Goal: Use online tool/utility: Utilize a website feature to perform a specific function

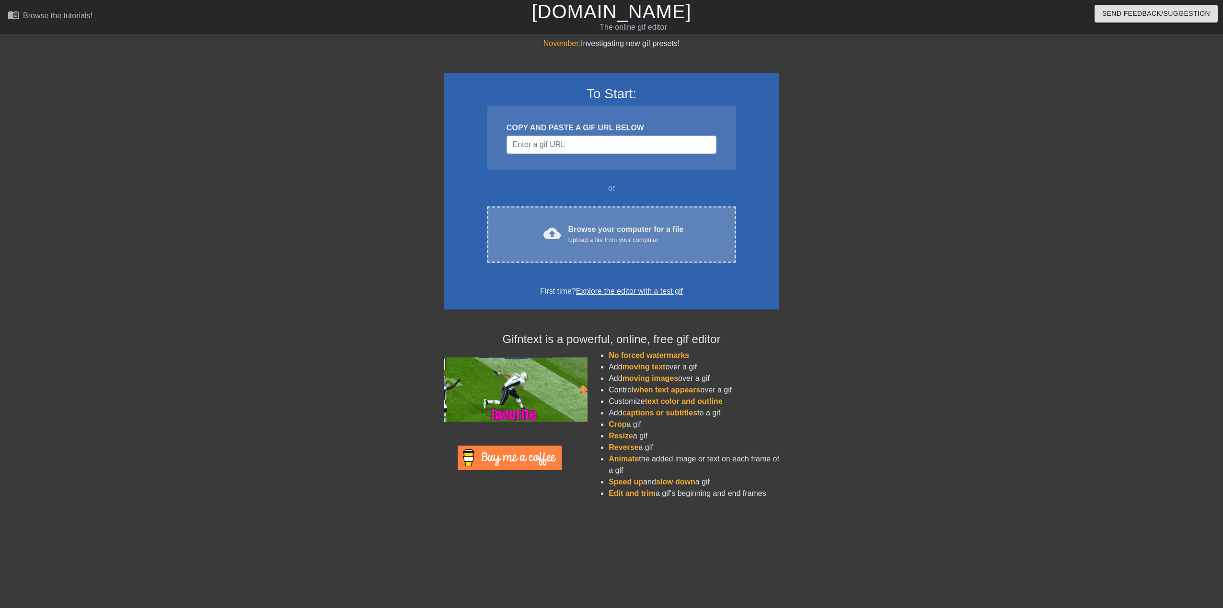
click at [545, 241] on span "cloud_upload" at bounding box center [552, 233] width 17 height 17
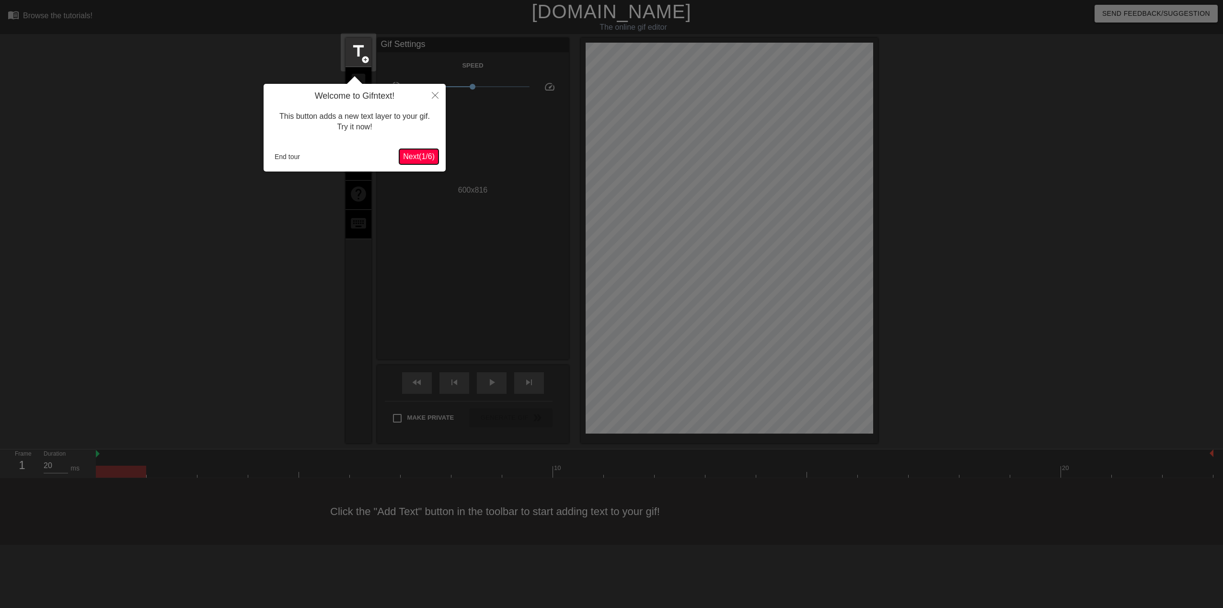
click at [412, 152] on span "Next ( 1 / 6 )" at bounding box center [419, 156] width 32 height 8
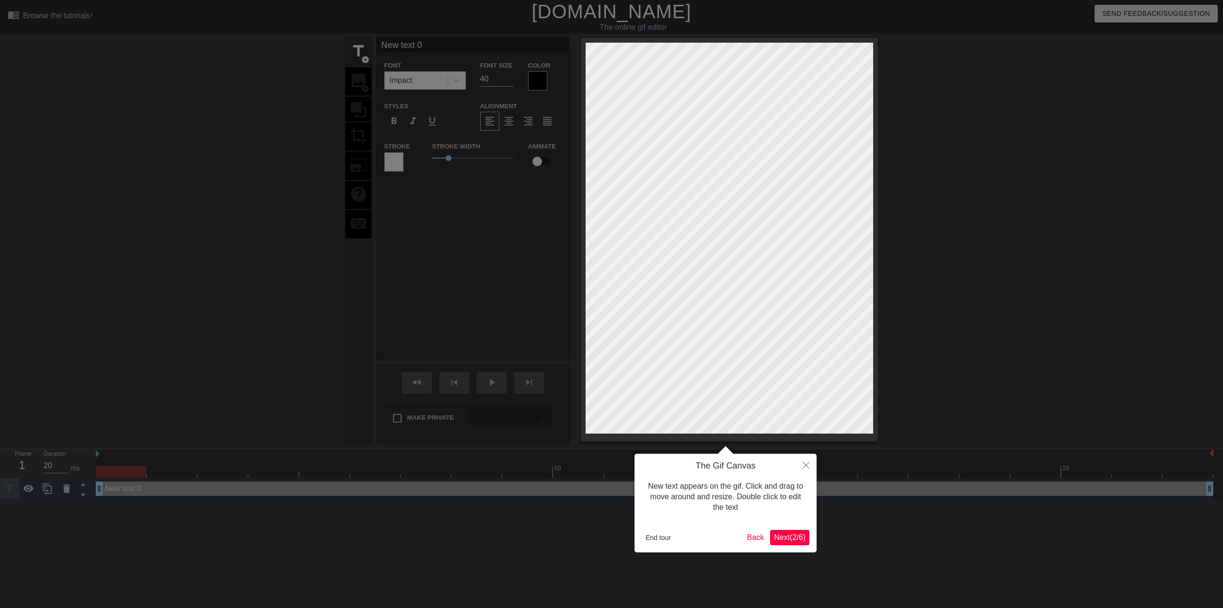
click at [793, 537] on span "Next ( 2 / 6 )" at bounding box center [790, 537] width 32 height 8
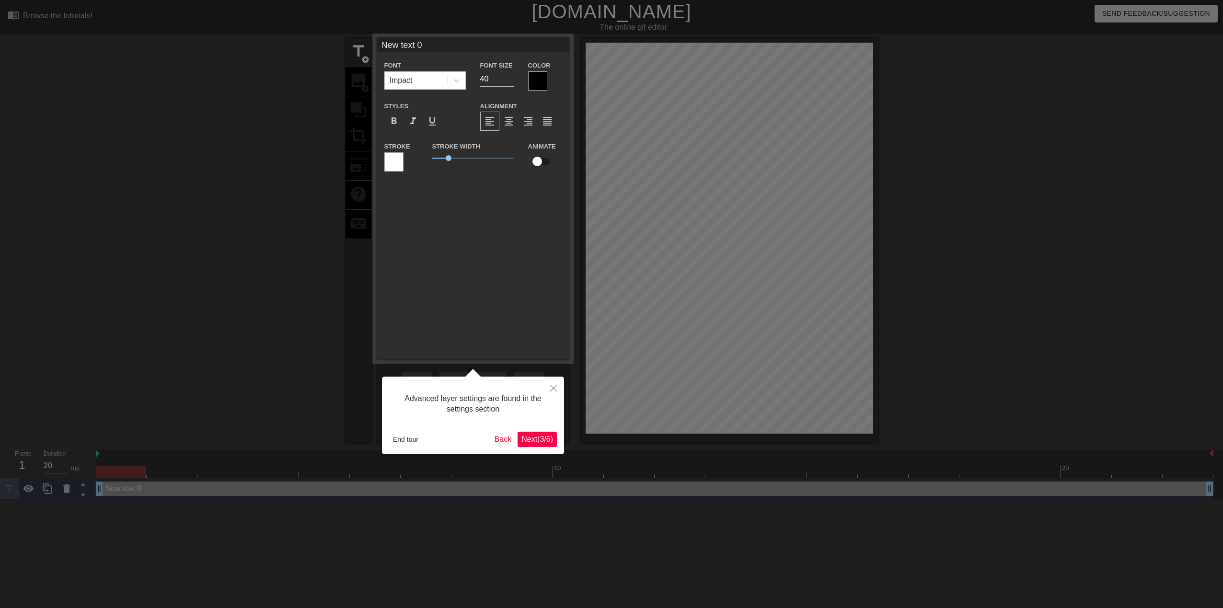
click at [531, 440] on span "Next ( 3 / 6 )" at bounding box center [537, 439] width 32 height 8
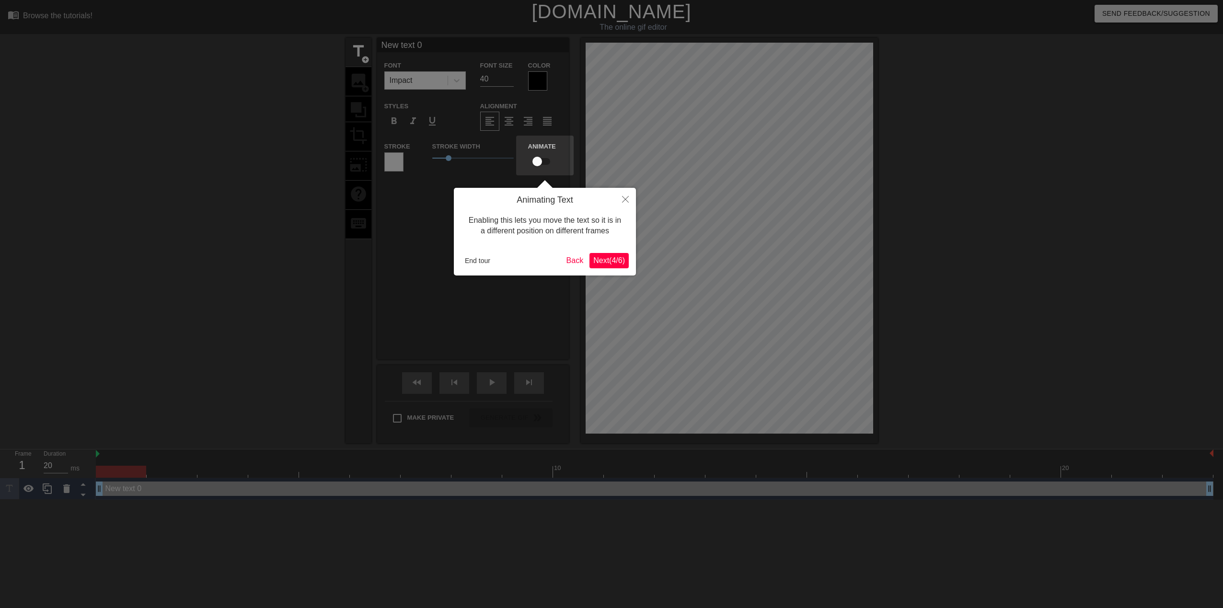
click at [607, 264] on span "Next ( 4 / 6 )" at bounding box center [609, 260] width 32 height 8
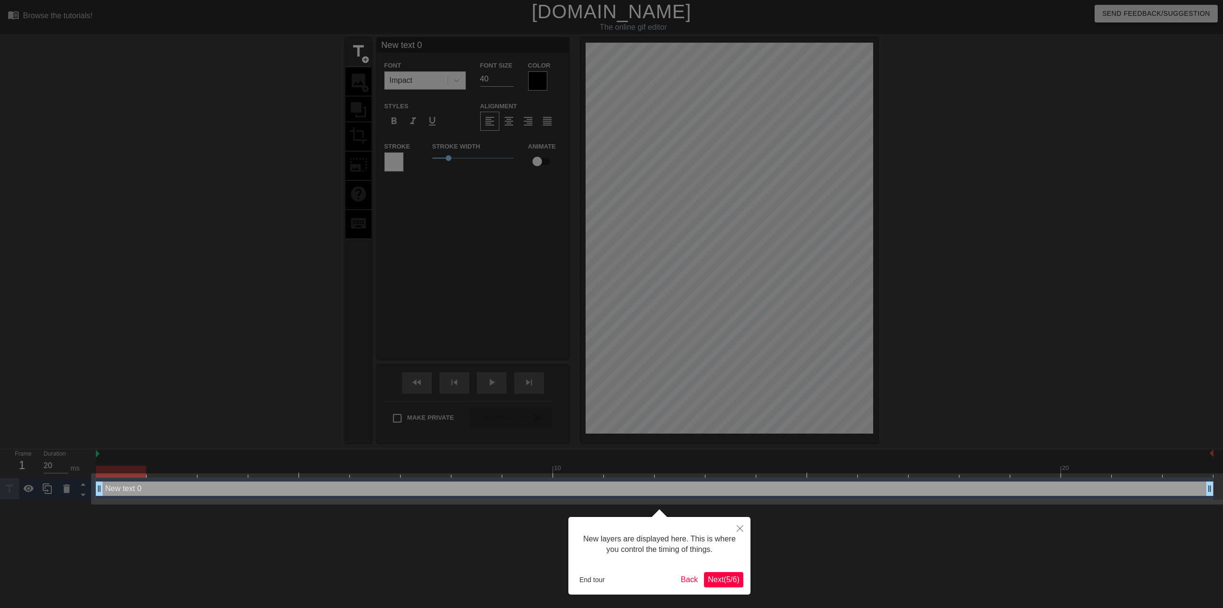
click at [715, 581] on span "Next ( 5 / 6 )" at bounding box center [724, 580] width 32 height 8
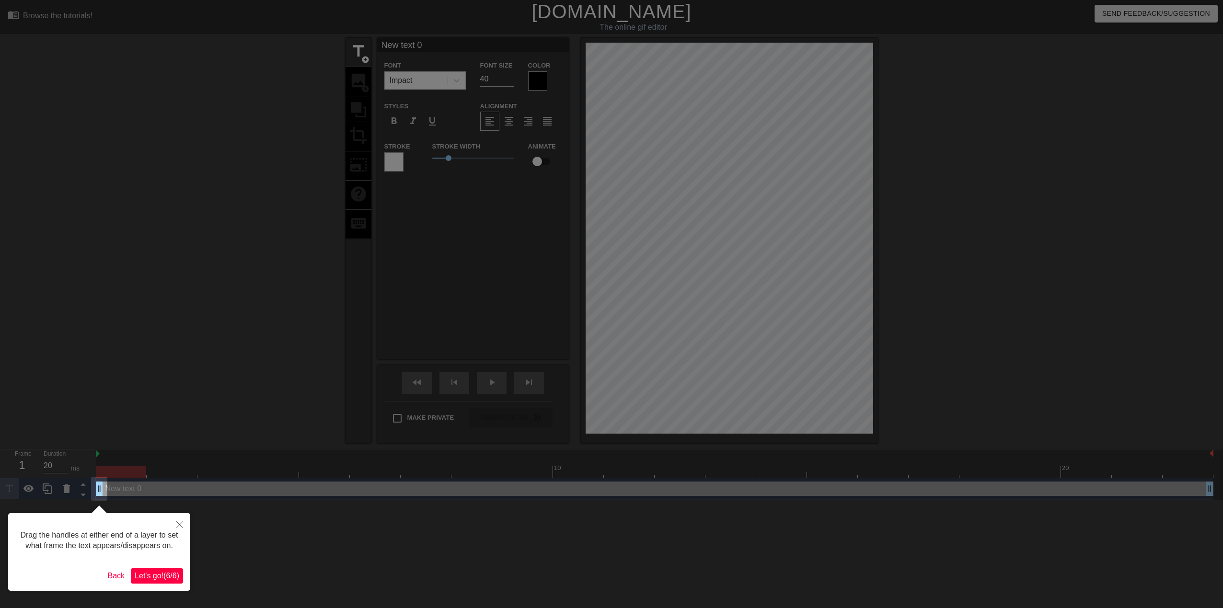
click at [155, 574] on span "Let's go! ( 6 / 6 )" at bounding box center [157, 576] width 45 height 8
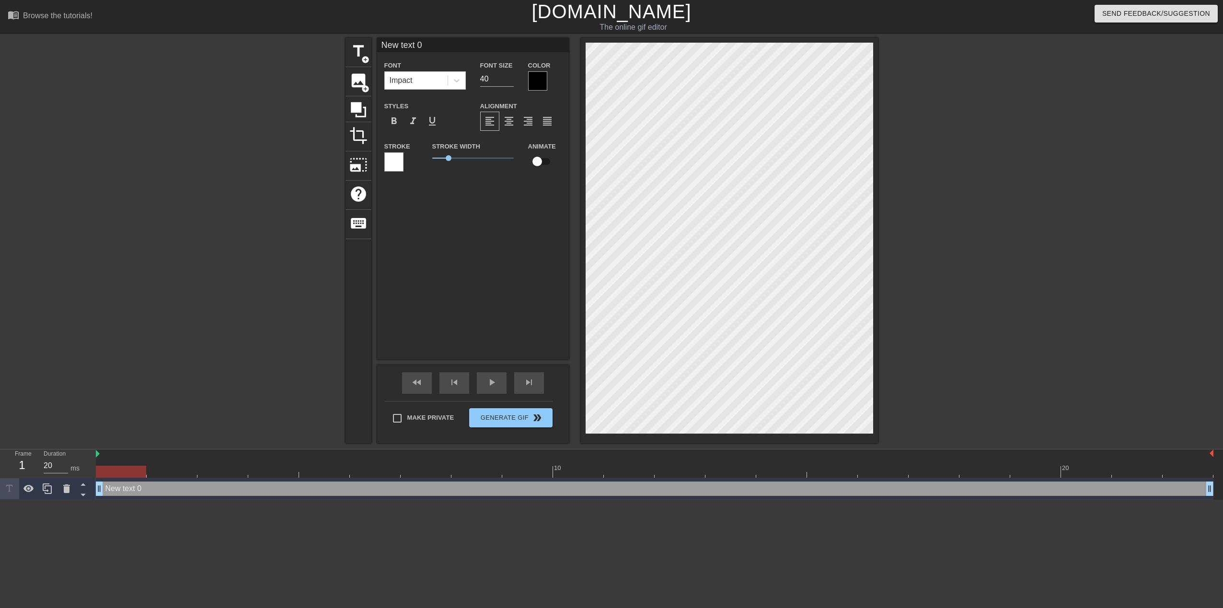
scroll to position [1, 1]
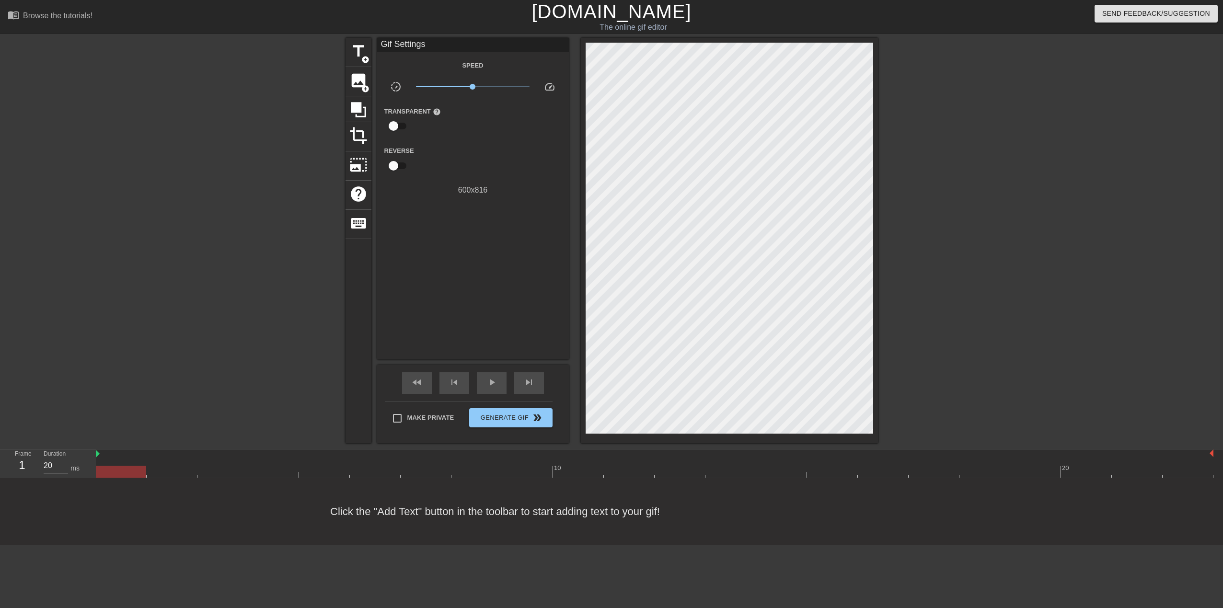
click at [236, 357] on div "title add_circle image add_circle crop photo_size_select_large help keyboard Gi…" at bounding box center [611, 241] width 1223 height 406
click at [143, 378] on div "title add_circle image add_circle crop photo_size_select_large help keyboard Gi…" at bounding box center [611, 241] width 1223 height 406
drag, startPoint x: 121, startPoint y: 473, endPoint x: 139, endPoint y: 471, distance: 18.8
click at [121, 473] on div at bounding box center [121, 472] width 50 height 12
click at [154, 469] on div at bounding box center [655, 472] width 1118 height 12
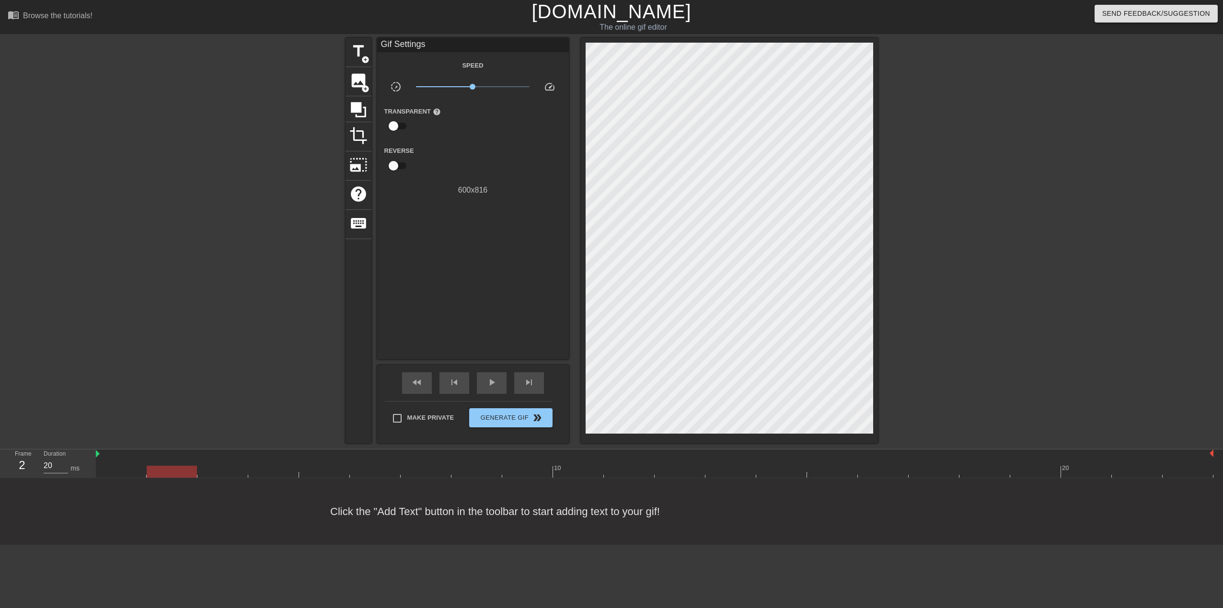
click at [206, 469] on div at bounding box center [655, 472] width 1118 height 12
click at [245, 466] on div at bounding box center [222, 472] width 50 height 12
click at [277, 468] on div at bounding box center [655, 472] width 1118 height 12
click at [328, 469] on div at bounding box center [655, 472] width 1118 height 12
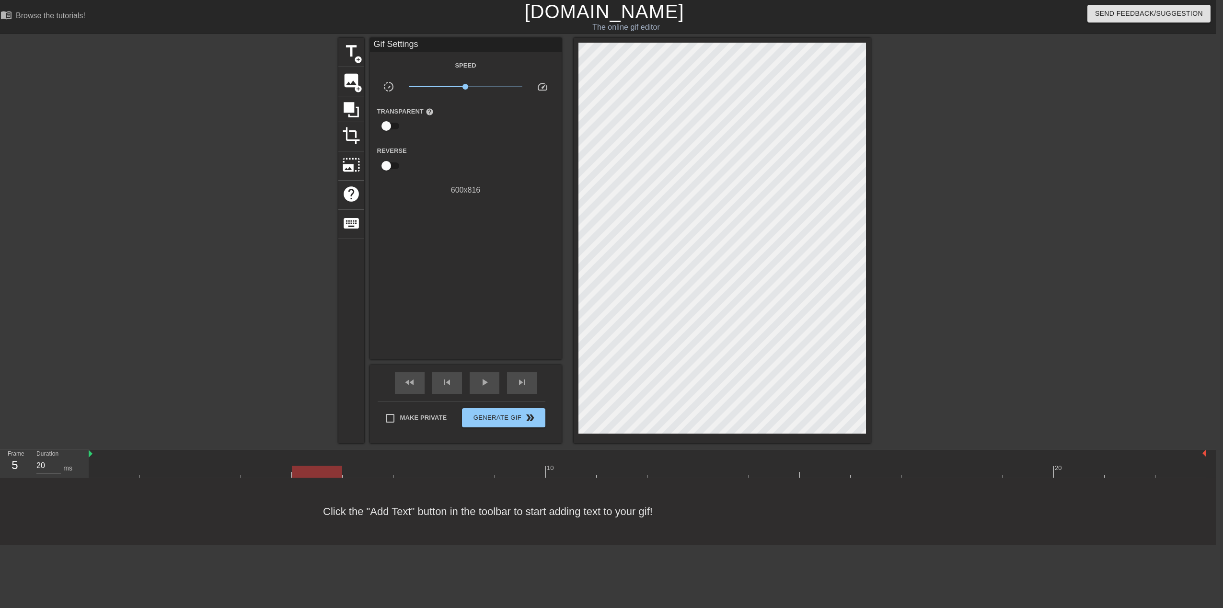
click at [115, 464] on div at bounding box center [114, 465] width 51 height 12
click at [357, 75] on span "image" at bounding box center [351, 80] width 18 height 18
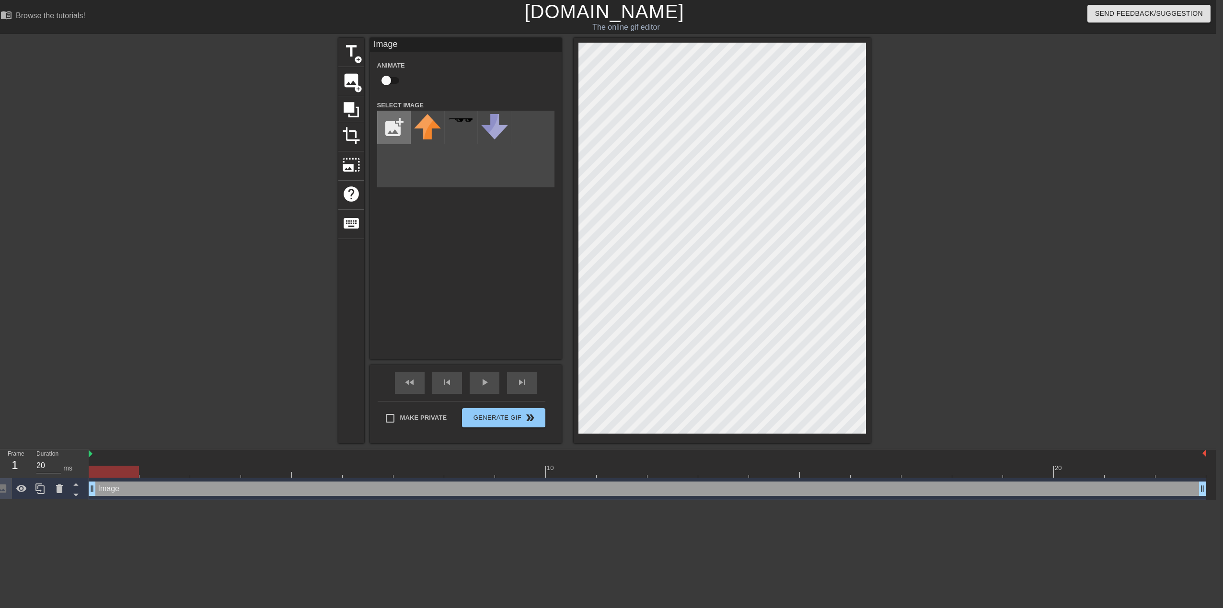
click at [386, 130] on input "file" at bounding box center [394, 127] width 33 height 33
type input "C:\fakepath\FIZZBASH-2025-CLOSED-20-08-2025.png"
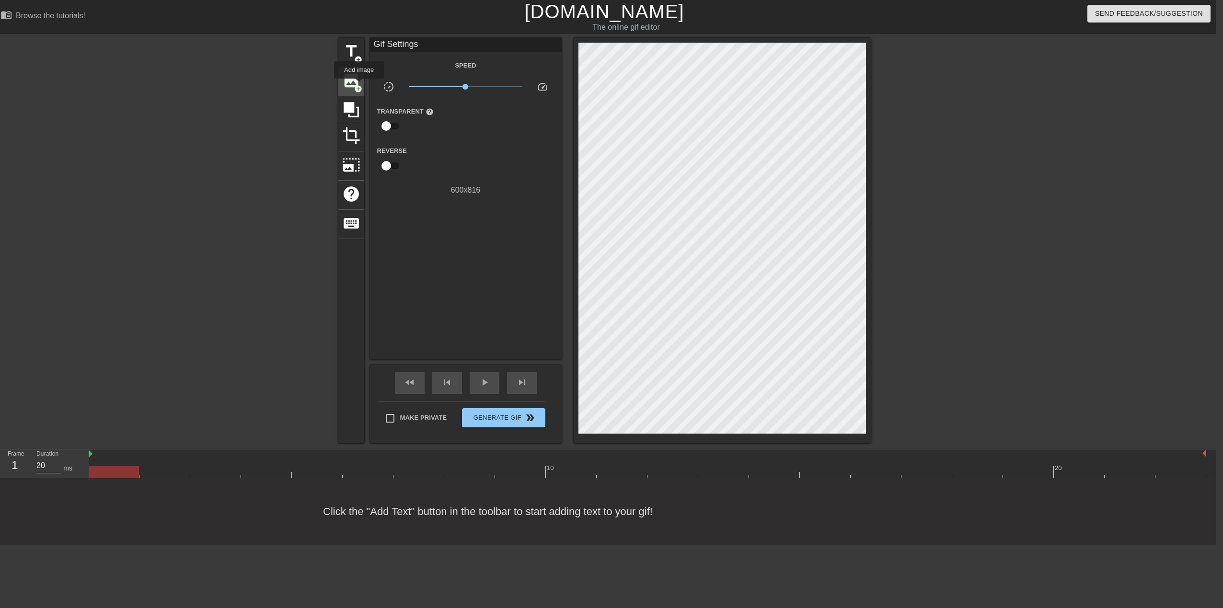
click at [352, 84] on span "image" at bounding box center [351, 80] width 18 height 18
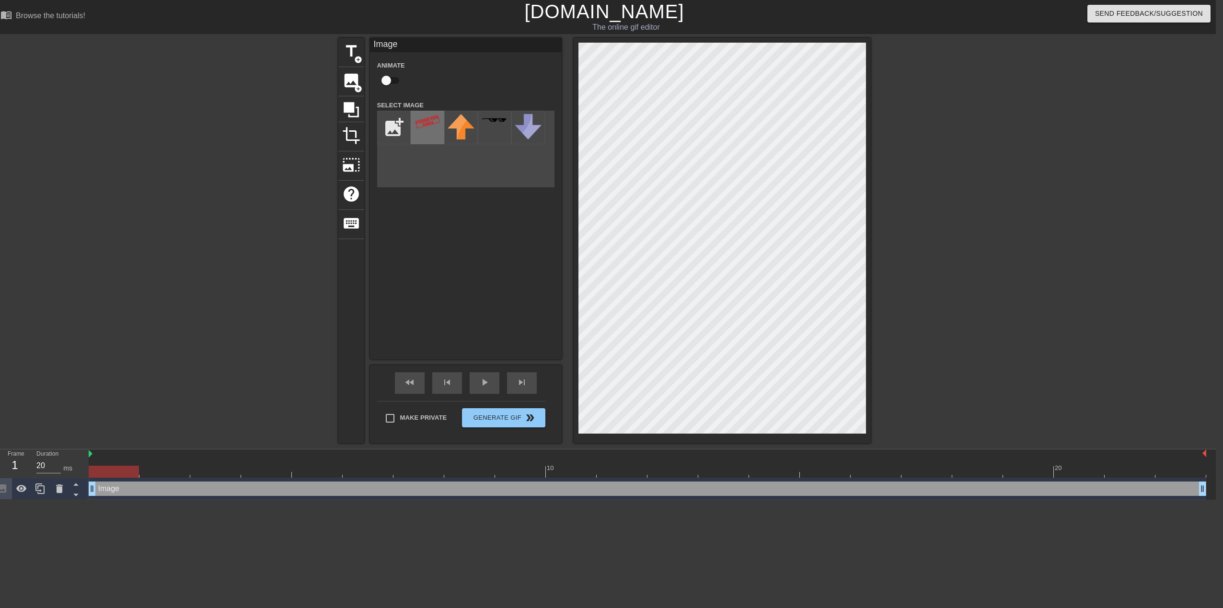
click at [434, 128] on img at bounding box center [427, 121] width 27 height 15
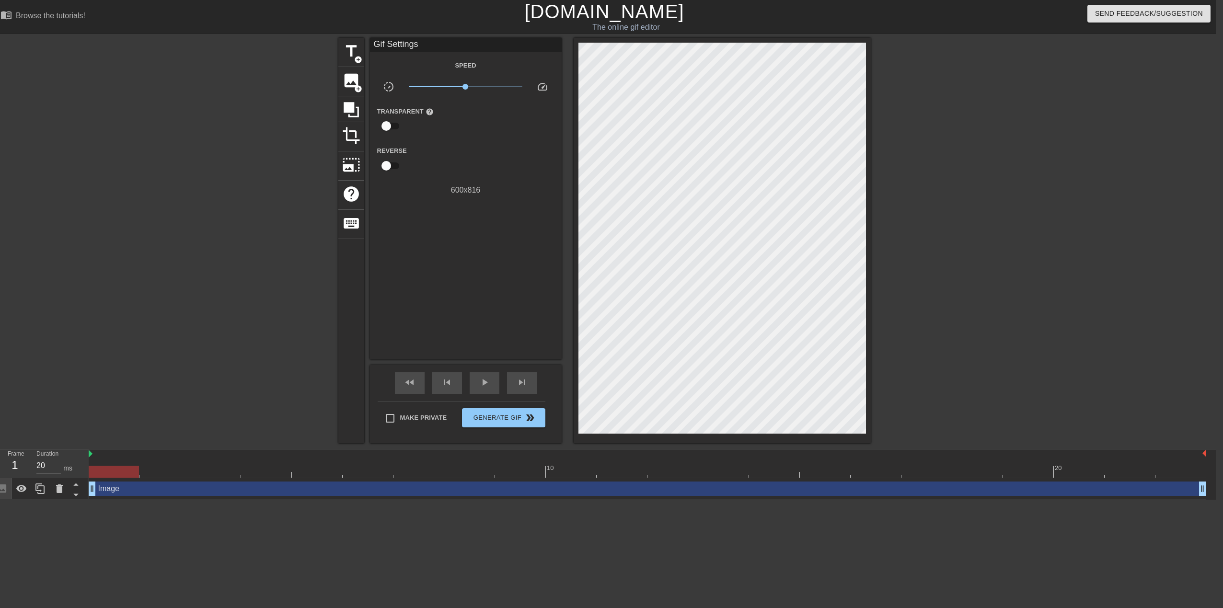
click at [901, 272] on div at bounding box center [954, 182] width 144 height 288
click at [297, 270] on div at bounding box center [255, 182] width 144 height 288
click at [160, 474] on div at bounding box center [648, 472] width 1118 height 12
click at [211, 476] on div at bounding box center [648, 472] width 1118 height 12
click at [254, 472] on div at bounding box center [648, 472] width 1118 height 12
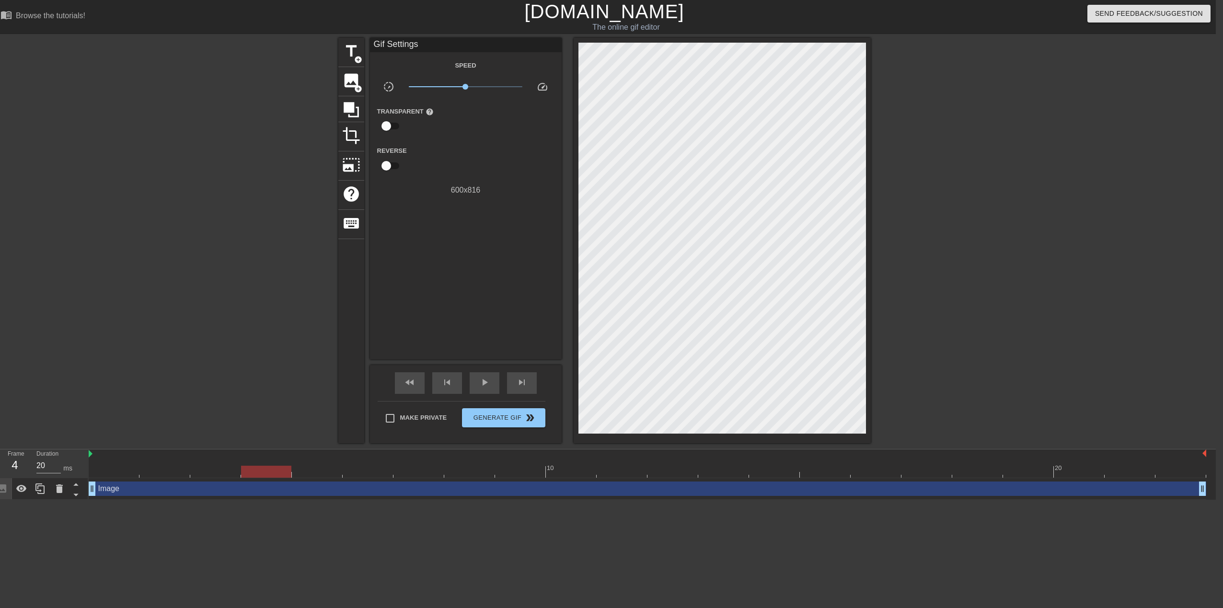
click at [287, 475] on div at bounding box center [266, 472] width 50 height 12
click at [114, 471] on div at bounding box center [648, 472] width 1118 height 12
click at [139, 376] on div "title add_circle image add_circle crop photo_size_select_large help keyboard Gi…" at bounding box center [604, 241] width 1223 height 406
click at [354, 223] on span "keyboard" at bounding box center [351, 223] width 18 height 18
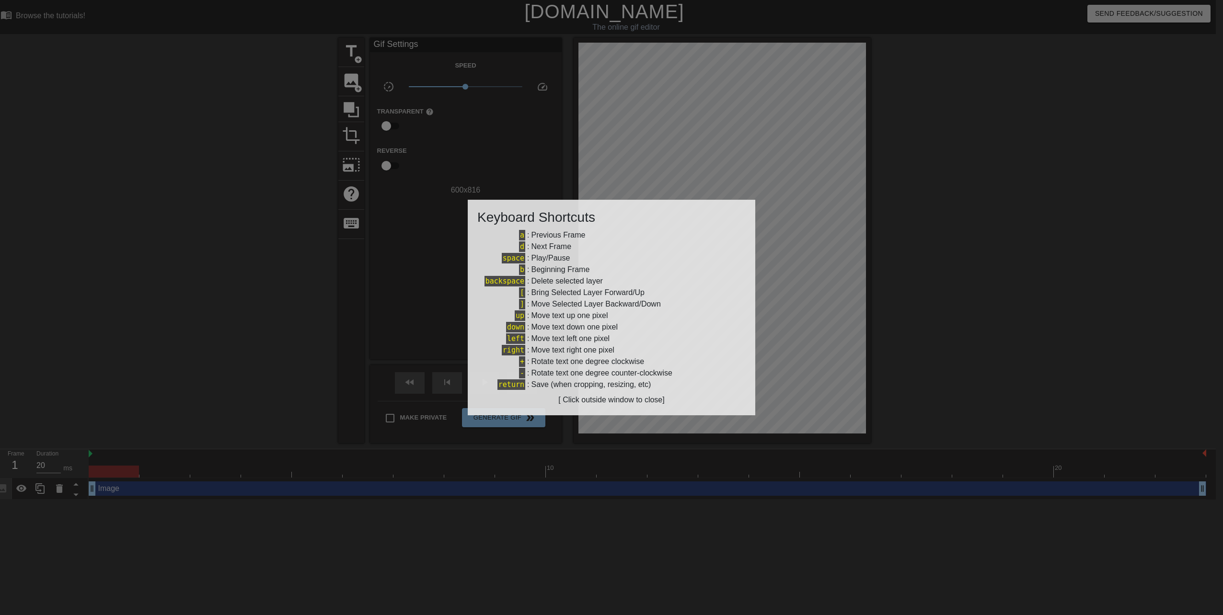
click at [312, 254] on div at bounding box center [611, 307] width 1223 height 615
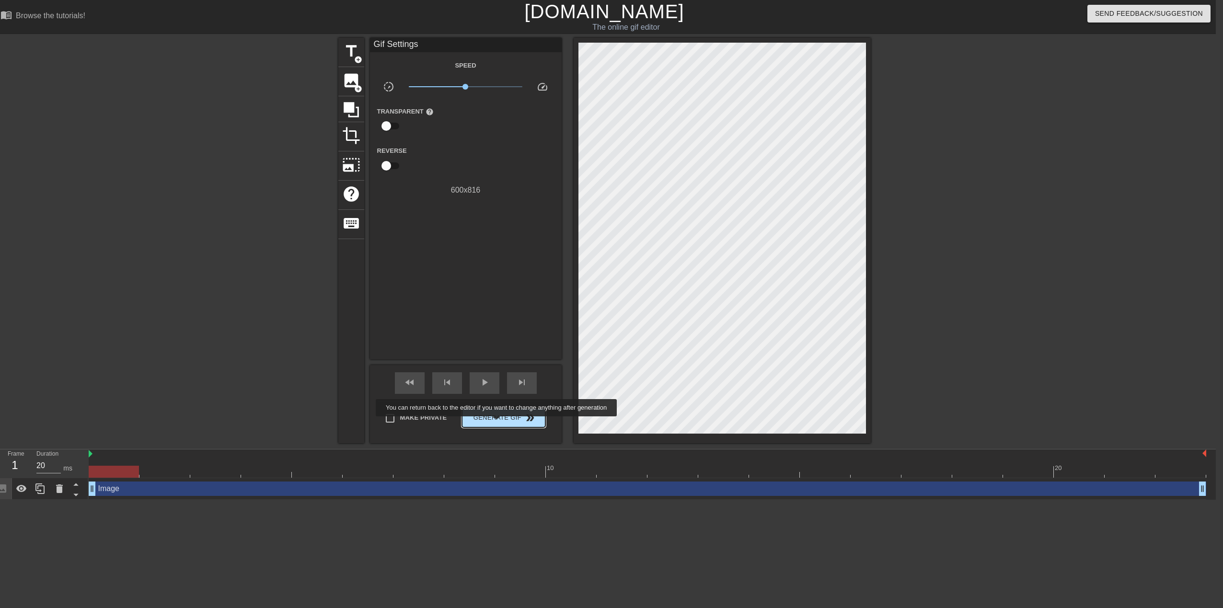
click at [498, 423] on button "Generate Gif double_arrow" at bounding box center [503, 417] width 83 height 19
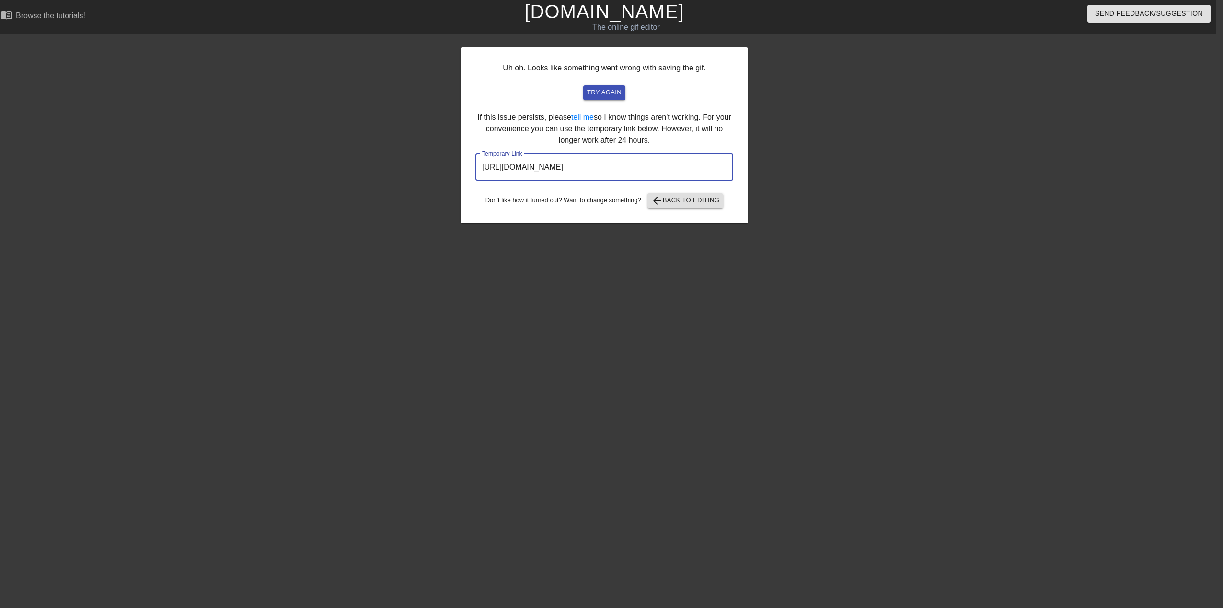
drag, startPoint x: 679, startPoint y: 168, endPoint x: 447, endPoint y: 174, distance: 232.1
click at [447, 174] on div "Uh oh. Looks like something went wrong with saving the gif. try again If this i…" at bounding box center [604, 182] width 1223 height 288
